Goal: Transaction & Acquisition: Obtain resource

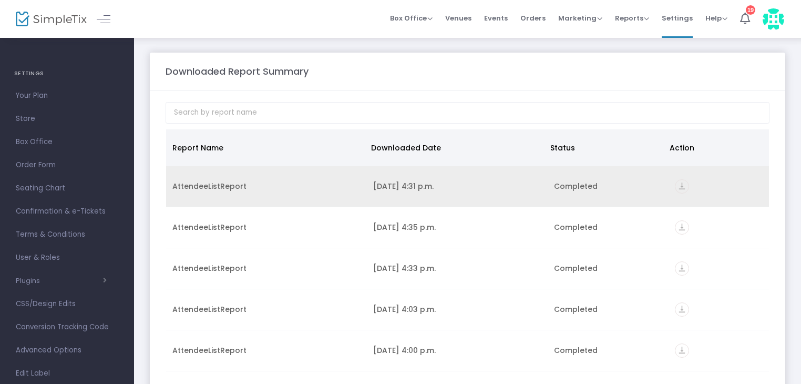
click at [681, 181] on icon "vertical_align_bottom" at bounding box center [682, 186] width 14 height 14
click at [680, 183] on icon "vertical_align_bottom" at bounding box center [682, 186] width 14 height 14
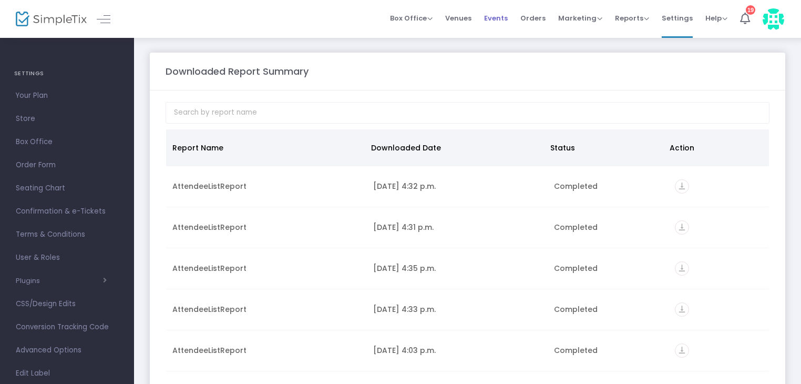
click at [505, 17] on span "Events" at bounding box center [496, 18] width 24 height 27
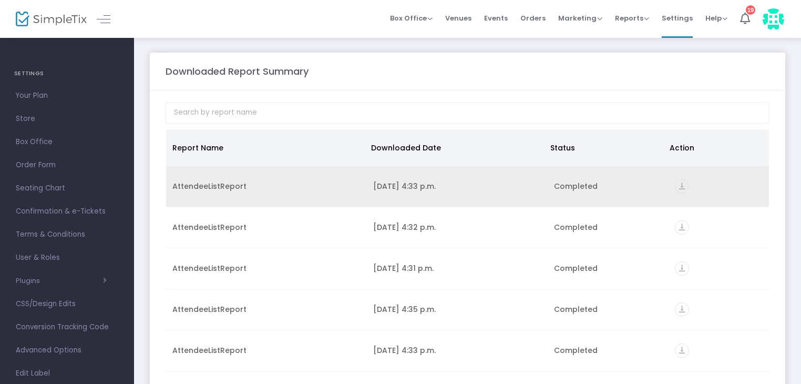
click at [678, 180] on icon "vertical_align_bottom" at bounding box center [682, 186] width 14 height 14
